Goal: Task Accomplishment & Management: Use online tool/utility

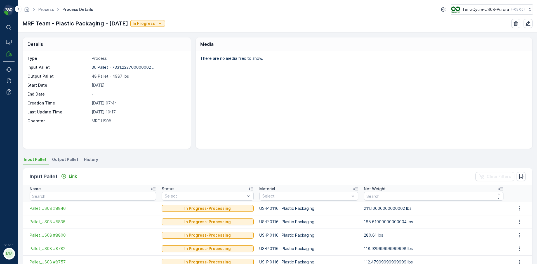
click at [67, 159] on span "Output Pallet" at bounding box center [65, 160] width 26 height 6
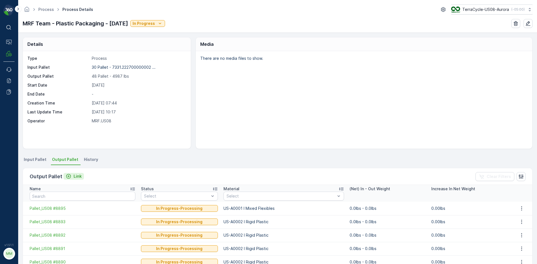
click at [77, 178] on p "Link" at bounding box center [78, 177] width 8 height 6
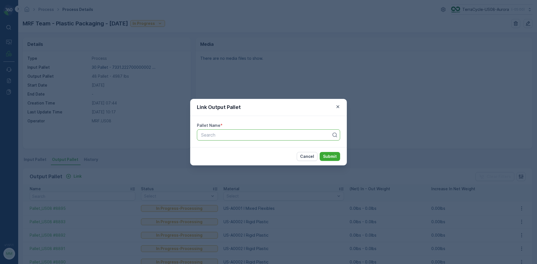
click at [236, 137] on div at bounding box center [265, 135] width 131 height 5
type input "8899"
click at [234, 149] on span "Pallet_US08 #8899" at bounding box center [220, 148] width 41 height 5
click at [326, 157] on p "Submit" at bounding box center [330, 157] width 14 height 6
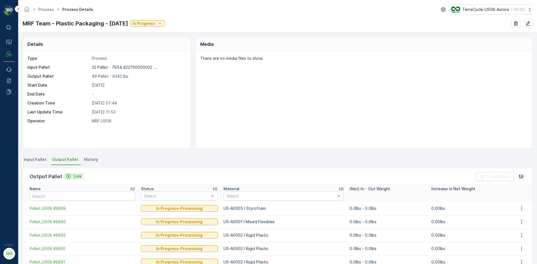
click at [80, 175] on p "Link" at bounding box center [78, 177] width 8 height 6
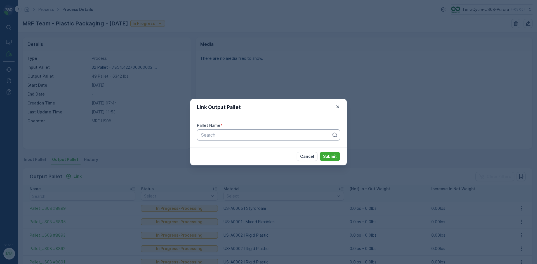
click at [262, 135] on div at bounding box center [265, 135] width 131 height 5
type input "8900"
click at [234, 150] on span "Pallet_US08 #8900" at bounding box center [220, 148] width 41 height 5
click at [332, 158] on p "Submit" at bounding box center [330, 157] width 14 height 6
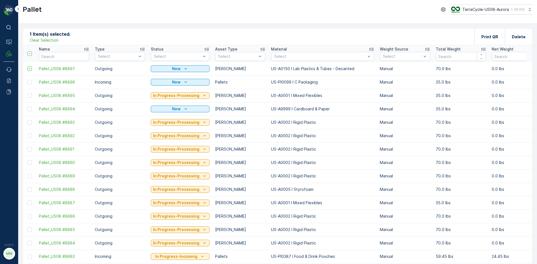
click at [53, 43] on p "Clear Selection" at bounding box center [44, 40] width 29 height 6
click at [51, 56] on input "text" at bounding box center [64, 56] width 50 height 9
type input "ibc toto"
click at [55, 56] on input "ibc toto" at bounding box center [64, 56] width 50 height 9
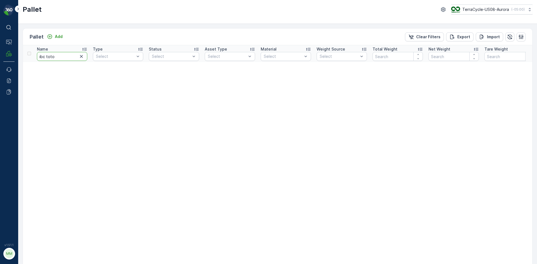
drag, startPoint x: 58, startPoint y: 55, endPoint x: 53, endPoint y: 56, distance: 5.1
click at [53, 56] on input "ibc toto" at bounding box center [62, 56] width 50 height 9
type input "ibc tot"
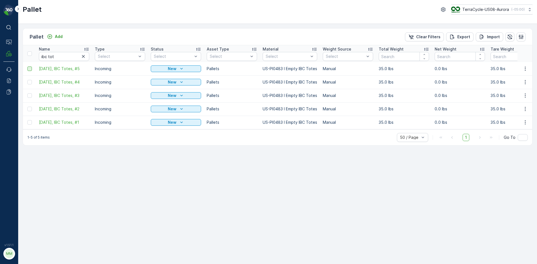
click at [30, 70] on div at bounding box center [29, 69] width 4 height 4
click at [27, 67] on input "checkbox" at bounding box center [27, 67] width 0 height 0
click at [29, 81] on div at bounding box center [29, 82] width 4 height 4
click at [27, 80] on input "checkbox" at bounding box center [27, 80] width 0 height 0
click at [32, 94] on div at bounding box center [30, 95] width 6 height 4
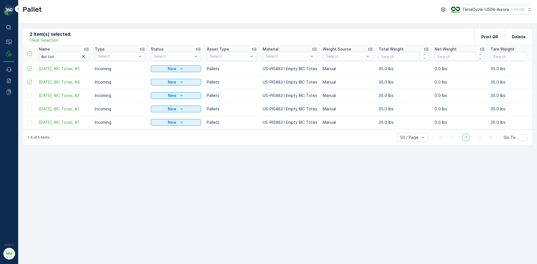
click at [27, 93] on input "checkbox" at bounding box center [27, 93] width 0 height 0
click at [29, 110] on div at bounding box center [29, 109] width 4 height 4
click at [27, 107] on input "checkbox" at bounding box center [27, 107] width 0 height 0
click at [32, 122] on div at bounding box center [30, 122] width 6 height 4
click at [27, 120] on input "checkbox" at bounding box center [27, 120] width 0 height 0
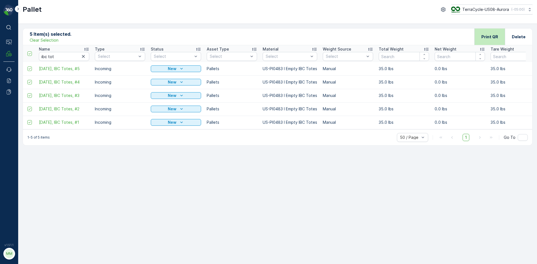
click at [482, 40] on div "Print QR" at bounding box center [489, 37] width 30 height 16
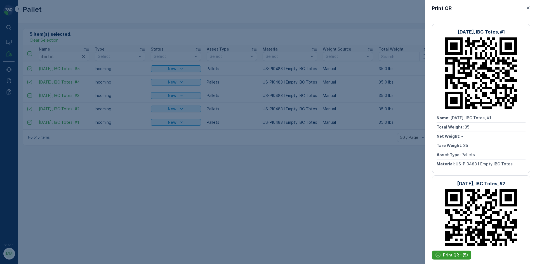
click at [455, 255] on p "Print QR - (5)" at bounding box center [455, 255] width 25 height 6
click at [529, 8] on icon "button" at bounding box center [528, 8] width 6 height 6
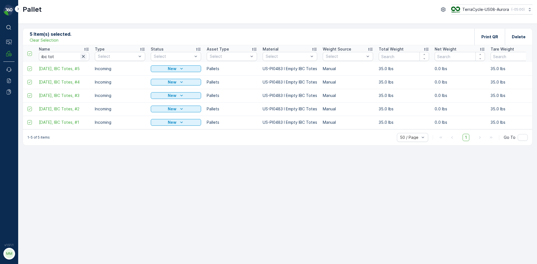
click at [83, 57] on icon "button" at bounding box center [83, 56] width 3 height 3
click at [53, 40] on p "Clear Selection" at bounding box center [44, 40] width 29 height 6
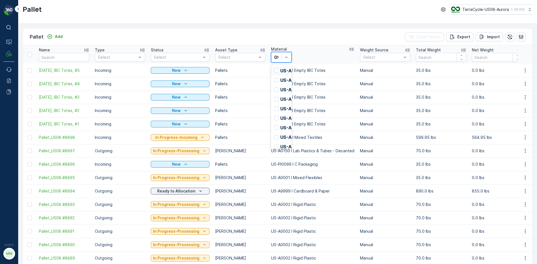
type input "099"
drag, startPoint x: 282, startPoint y: 54, endPoint x: 258, endPoint y: 48, distance: 24.5
click at [268, 54] on th "Material Select" at bounding box center [312, 54] width 89 height 18
type input "085"
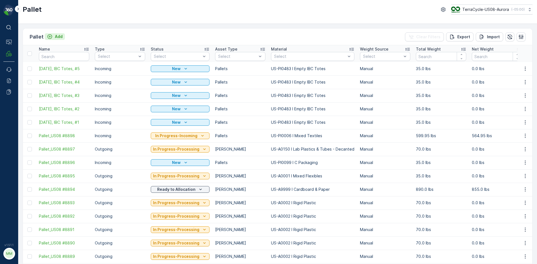
click at [62, 38] on p "Add" at bounding box center [59, 37] width 8 height 6
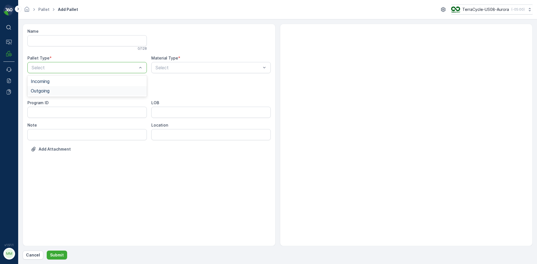
click at [49, 91] on span "Outgoing" at bounding box center [40, 90] width 19 height 5
click at [48, 109] on div "[PERSON_NAME]" at bounding box center [86, 113] width 119 height 10
click at [47, 92] on div at bounding box center [84, 89] width 107 height 5
click at [48, 101] on div "[PERSON_NAME]" at bounding box center [87, 103] width 113 height 5
click at [169, 71] on div "Select" at bounding box center [210, 67] width 119 height 11
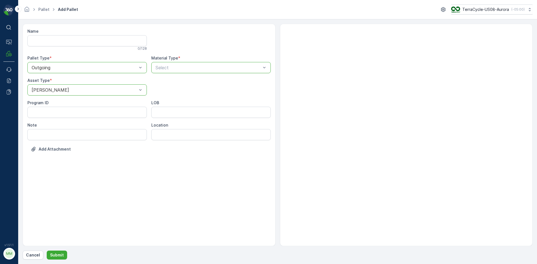
click at [169, 71] on div "Select" at bounding box center [210, 67] width 119 height 11
click at [169, 67] on div at bounding box center [208, 67] width 107 height 5
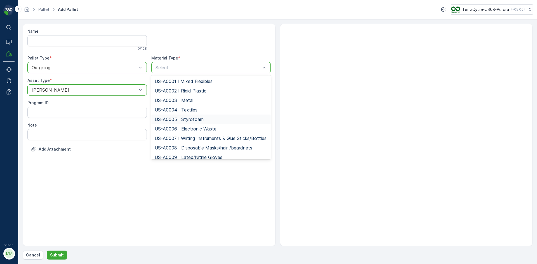
click at [191, 118] on span "US-A0005 I Styrofoam" at bounding box center [179, 119] width 49 height 5
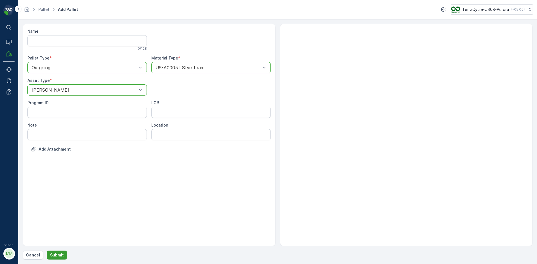
click at [57, 256] on p "Submit" at bounding box center [57, 255] width 14 height 6
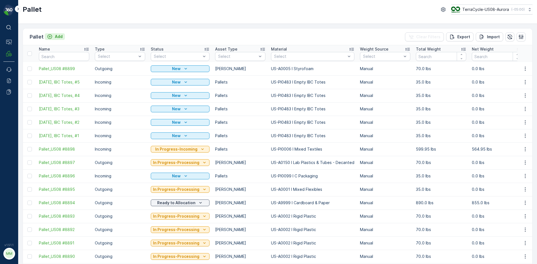
click at [55, 36] on p "Add" at bounding box center [59, 37] width 8 height 6
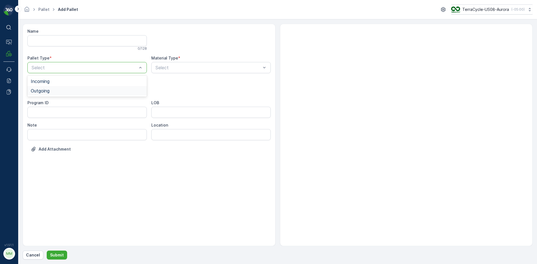
click at [46, 91] on span "Outgoing" at bounding box center [40, 90] width 19 height 5
click at [42, 86] on div "Select" at bounding box center [86, 89] width 119 height 11
click at [41, 106] on span "[PERSON_NAME]" at bounding box center [49, 103] width 37 height 5
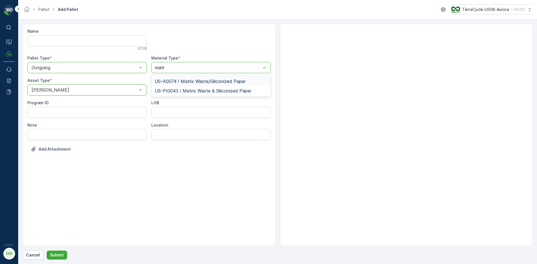
type input "matri"
click at [206, 82] on span "US-A0074 I Matrix Waste/Siliconized Paper" at bounding box center [200, 81] width 91 height 5
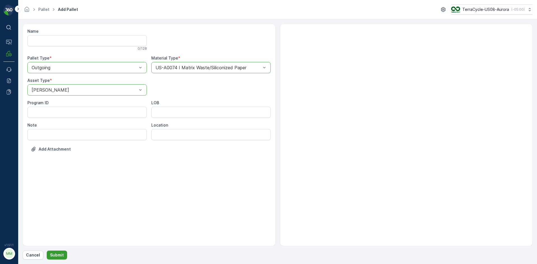
click at [61, 255] on p "Submit" at bounding box center [57, 255] width 14 height 6
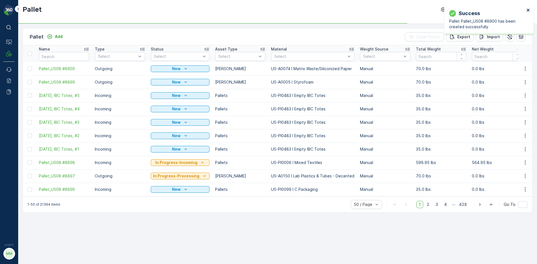
click at [527, 8] on icon "close" at bounding box center [528, 10] width 4 height 4
drag, startPoint x: 29, startPoint y: 70, endPoint x: 24, endPoint y: 72, distance: 5.1
click at [29, 70] on div at bounding box center [29, 69] width 4 height 4
click at [27, 67] on input "checkbox" at bounding box center [27, 67] width 0 height 0
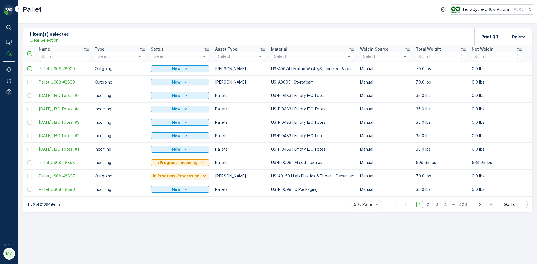
click at [27, 82] on td at bounding box center [29, 81] width 13 height 13
click at [29, 82] on div at bounding box center [29, 82] width 4 height 4
click at [27, 80] on input "checkbox" at bounding box center [27, 80] width 0 height 0
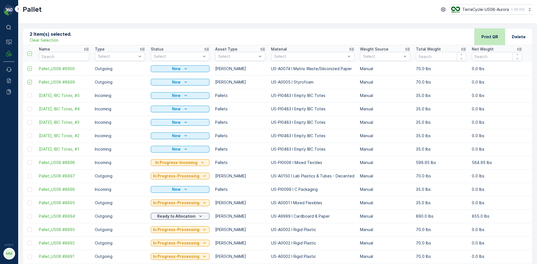
click at [481, 37] on div "Print QR" at bounding box center [489, 37] width 30 height 16
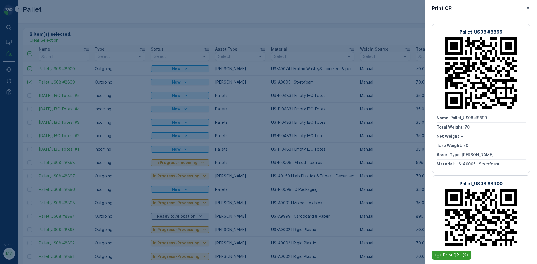
click at [460, 255] on p "Print QR - (2)" at bounding box center [455, 255] width 25 height 6
click at [529, 7] on icon "button" at bounding box center [527, 7] width 3 height 3
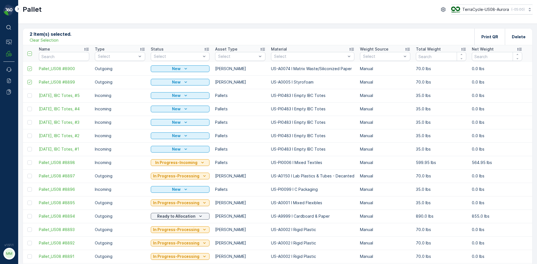
click at [46, 40] on p "Clear Selection" at bounding box center [44, 40] width 29 height 6
